Goal: Task Accomplishment & Management: Use online tool/utility

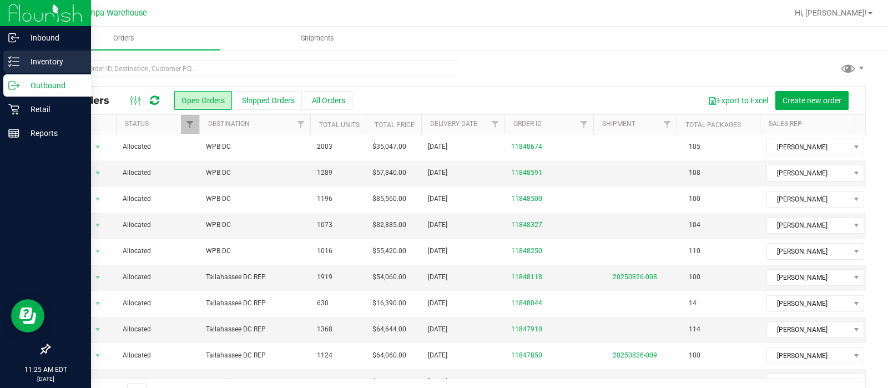
click at [26, 59] on p "Inventory" at bounding box center [52, 61] width 67 height 13
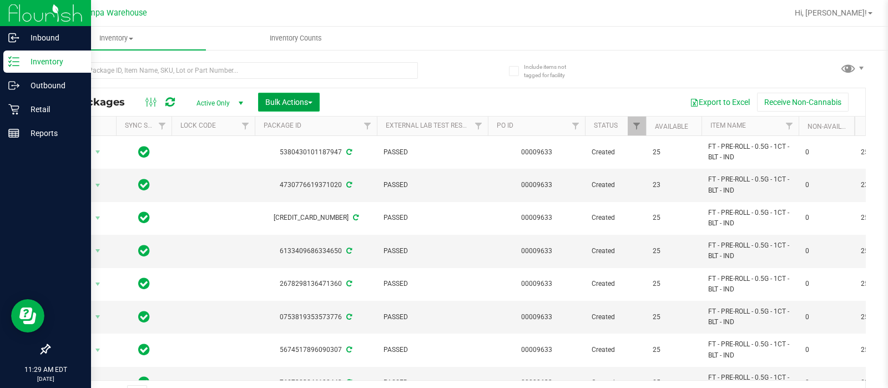
click at [269, 107] on button "Bulk Actions" at bounding box center [289, 102] width 62 height 19
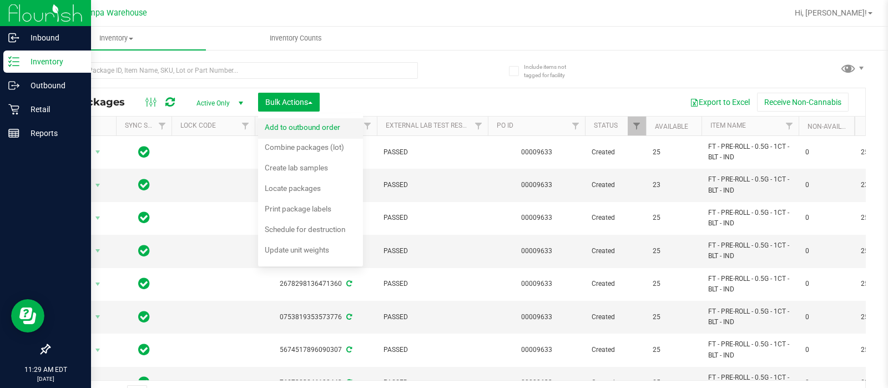
click at [291, 121] on div "Add to outbound order" at bounding box center [310, 129] width 90 height 18
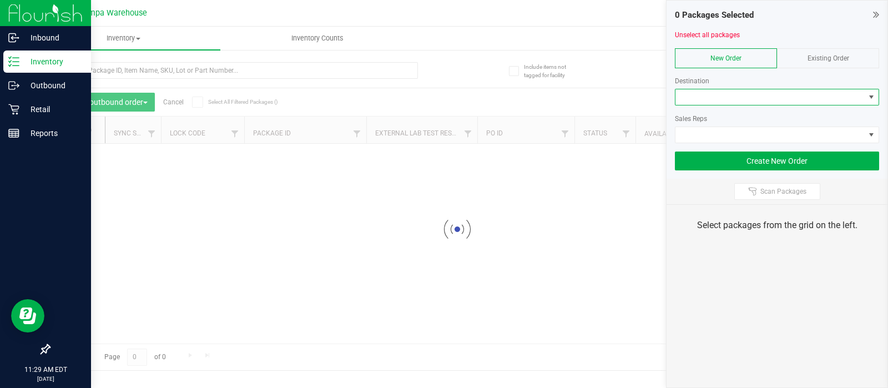
click at [700, 90] on span at bounding box center [769, 97] width 189 height 16
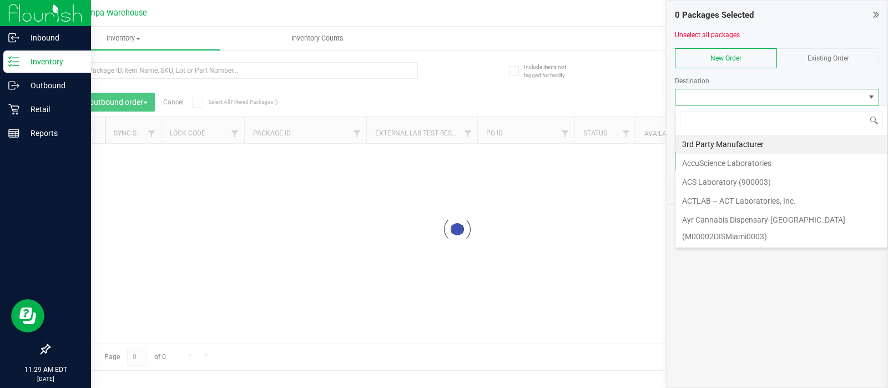
scroll to position [16, 204]
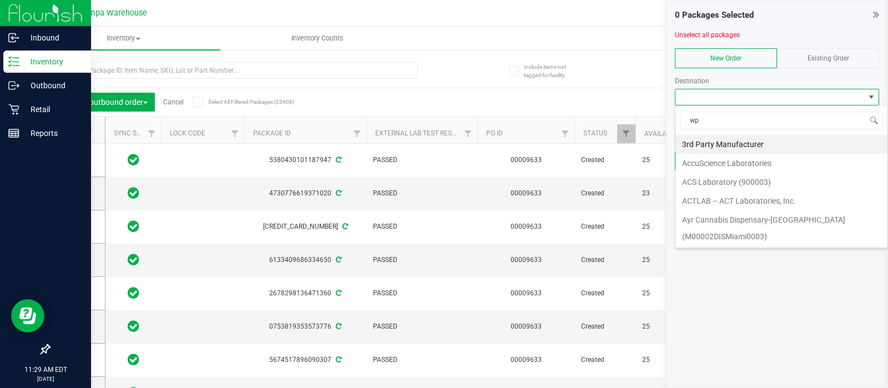
type input "wpb"
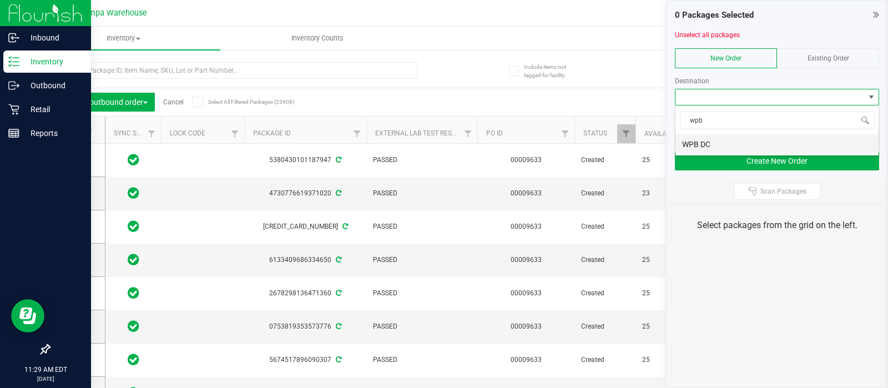
click at [698, 139] on li "WPB DC" at bounding box center [776, 144] width 203 height 19
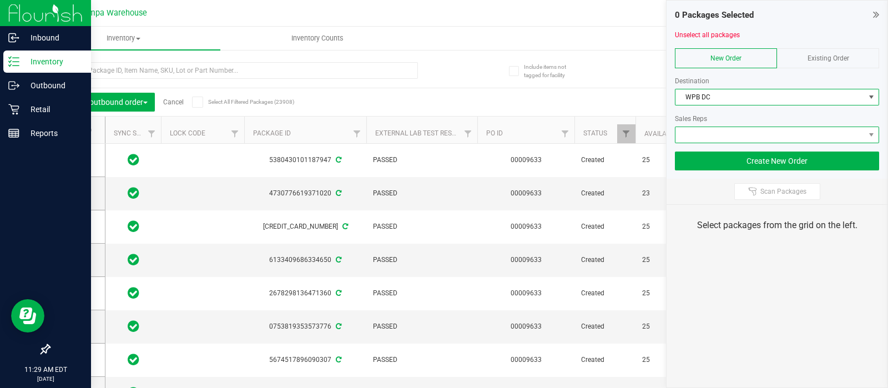
click at [694, 129] on span at bounding box center [769, 135] width 189 height 16
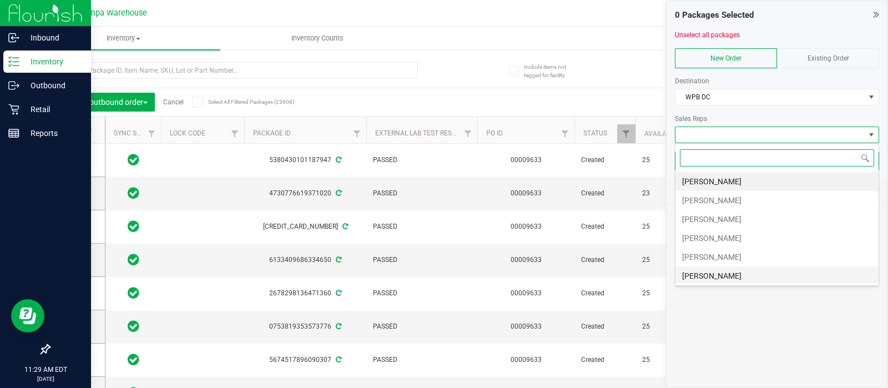
click at [710, 275] on li "[PERSON_NAME]" at bounding box center [776, 275] width 203 height 19
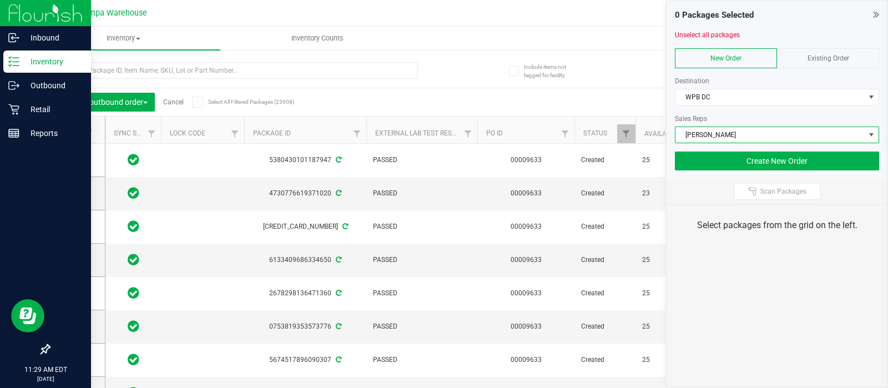
click at [791, 179] on div "Scan Packages" at bounding box center [776, 192] width 221 height 26
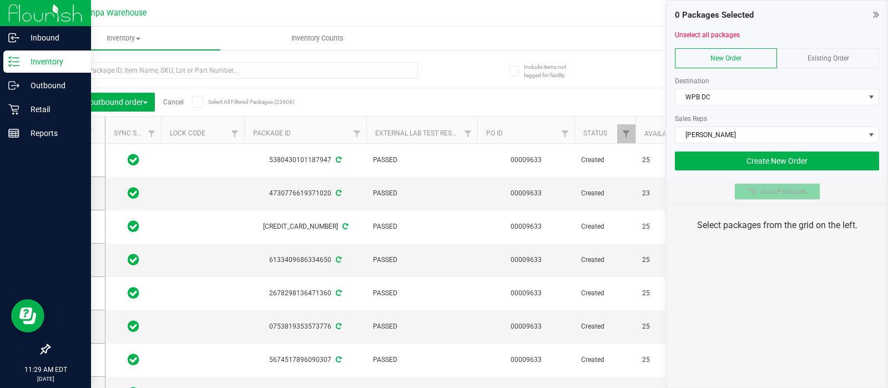
click at [790, 197] on button "Scan Packages" at bounding box center [777, 191] width 86 height 17
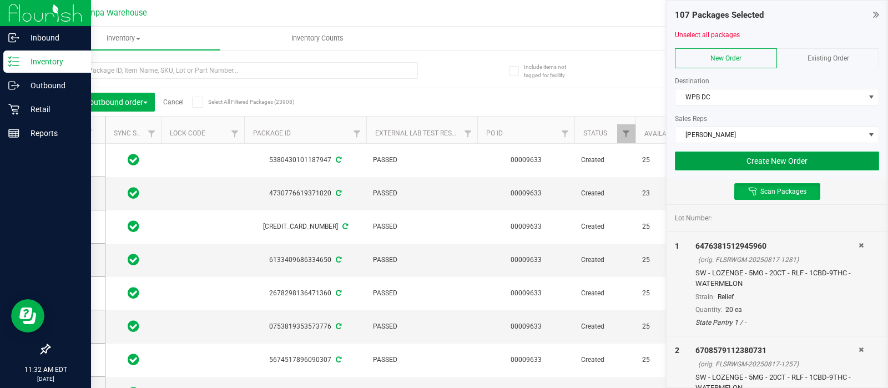
click at [705, 158] on button "Create New Order" at bounding box center [777, 160] width 204 height 19
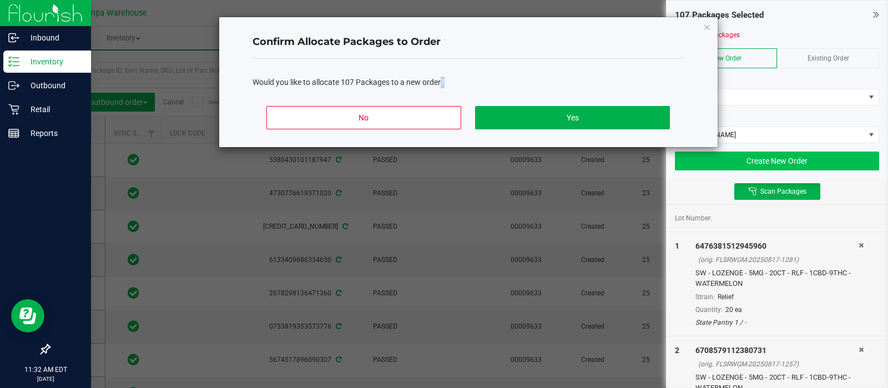
click at [705, 158] on ngb-modal-window "Confirm Allocate Packages to Order Would you like to allocate 107 Packages to a…" at bounding box center [448, 194] width 896 height 388
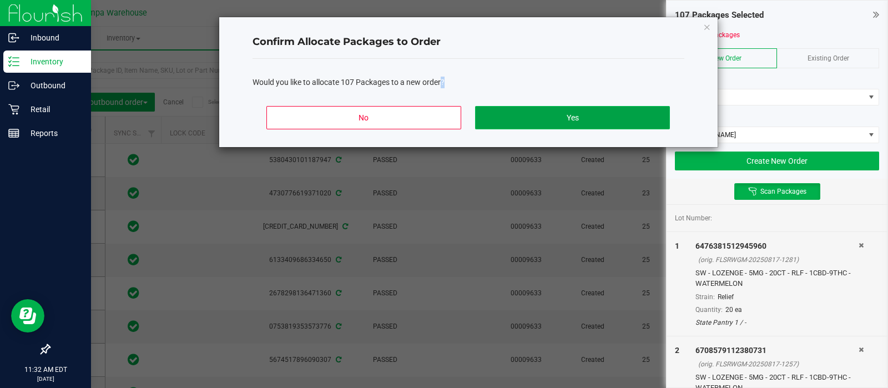
click at [632, 122] on button "Yes" at bounding box center [572, 117] width 194 height 23
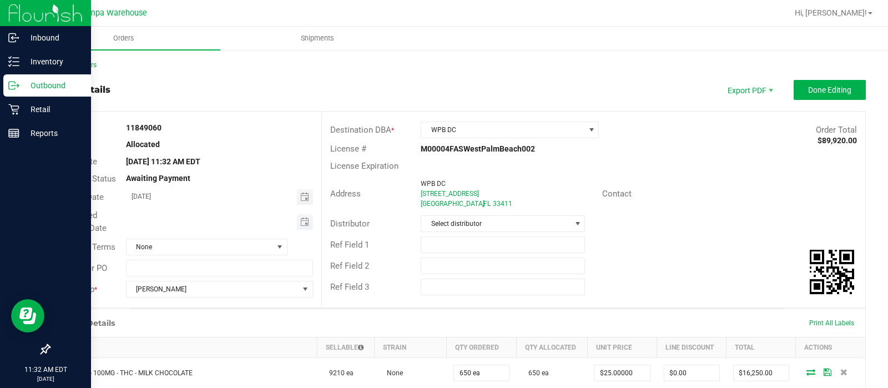
click at [297, 226] on span "Toggle calendar" at bounding box center [305, 222] width 16 height 16
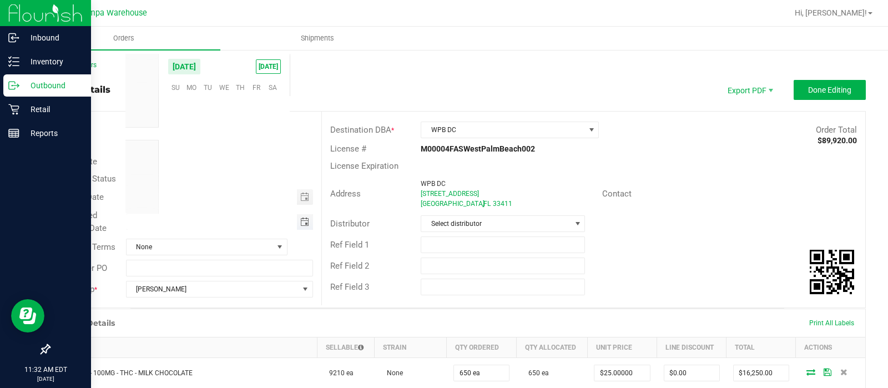
scroll to position [179843, 0]
click at [229, 179] on span "27" at bounding box center [224, 173] width 16 height 17
type input "[DATE]"
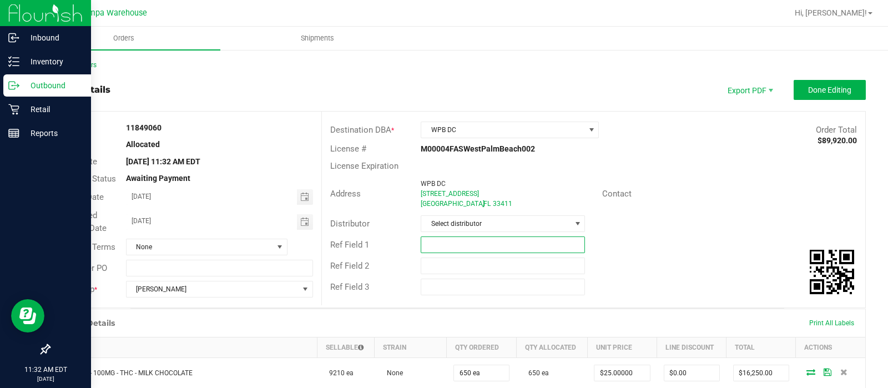
click at [466, 241] on input "text" at bounding box center [503, 244] width 164 height 17
type input "WPB DC"
click at [446, 259] on input "text" at bounding box center [503, 265] width 164 height 17
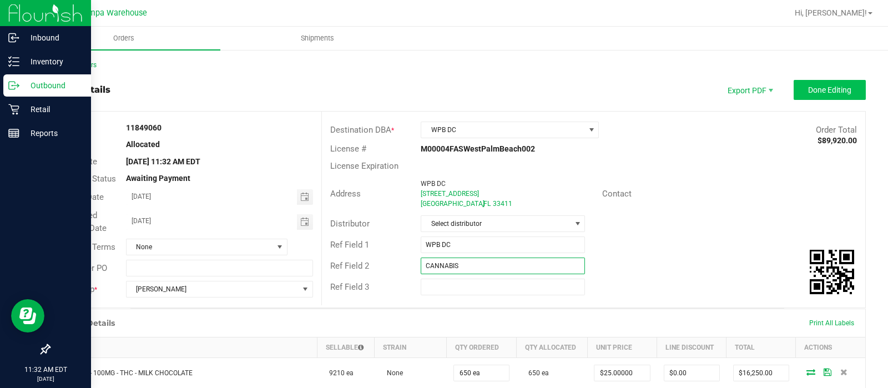
type input "CANNABIS"
click at [808, 87] on span "Done Editing" at bounding box center [829, 89] width 43 height 9
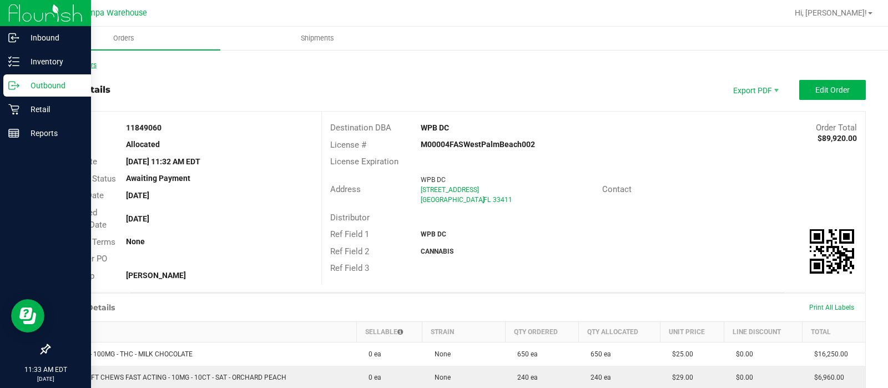
click at [69, 64] on link "Back to Orders" at bounding box center [73, 65] width 48 height 8
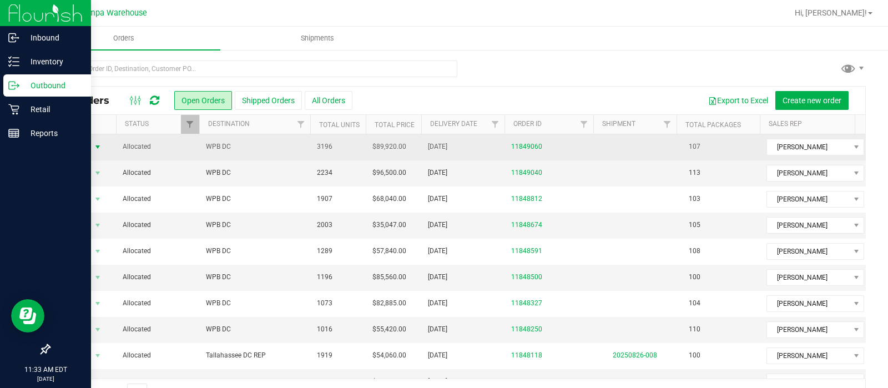
click at [99, 148] on span "select" at bounding box center [97, 147] width 9 height 9
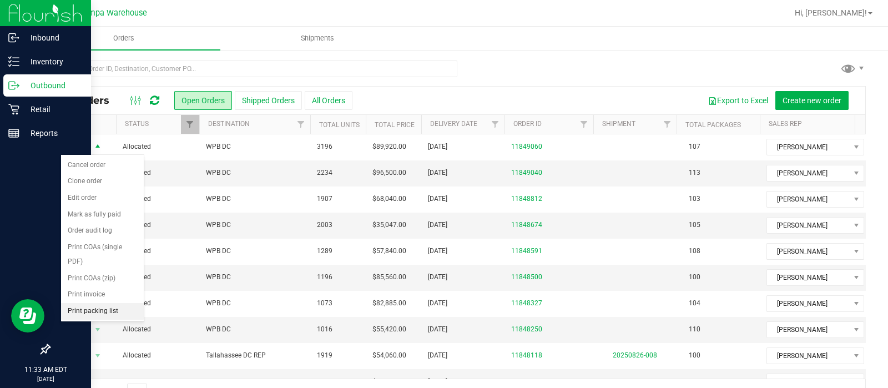
click at [86, 309] on li "Print packing list" at bounding box center [102, 311] width 83 height 17
